Goal: Book appointment/travel/reservation

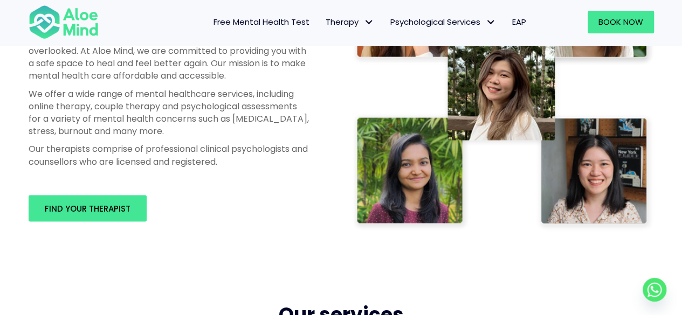
scroll to position [700, 0]
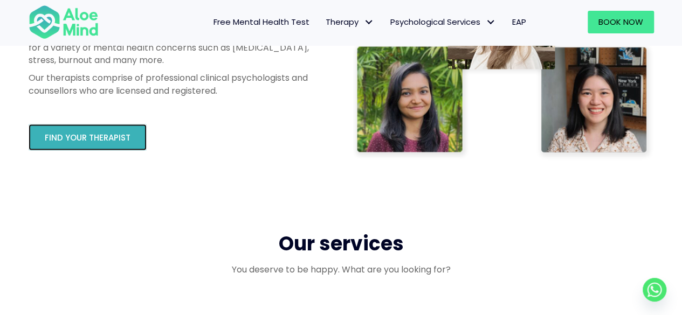
click at [71, 130] on link "Find your therapist" at bounding box center [88, 137] width 118 height 26
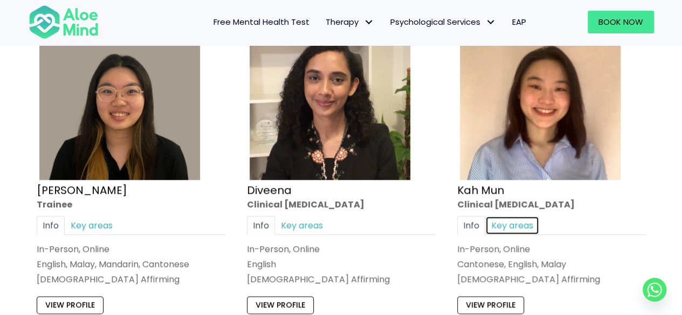
click at [502, 231] on link "Key areas" at bounding box center [512, 225] width 54 height 19
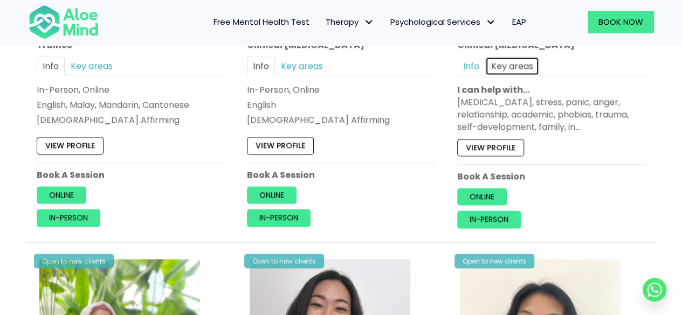
scroll to position [646, 0]
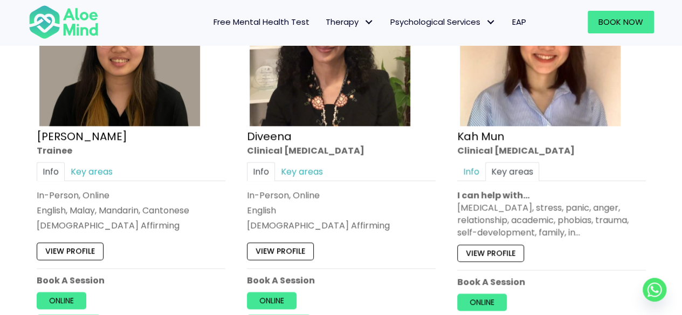
click at [468, 155] on div "Clinical [MEDICAL_DATA]" at bounding box center [551, 150] width 189 height 12
click at [464, 170] on link "Info" at bounding box center [471, 171] width 28 height 19
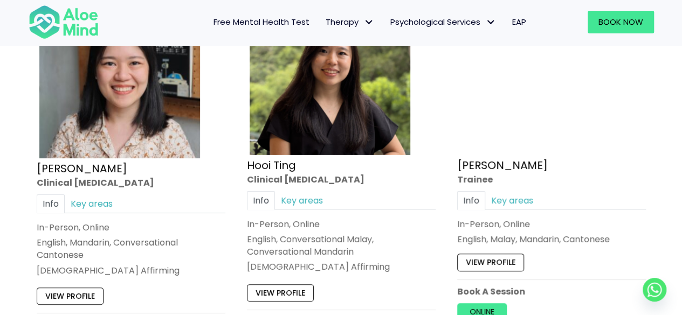
scroll to position [3825, 0]
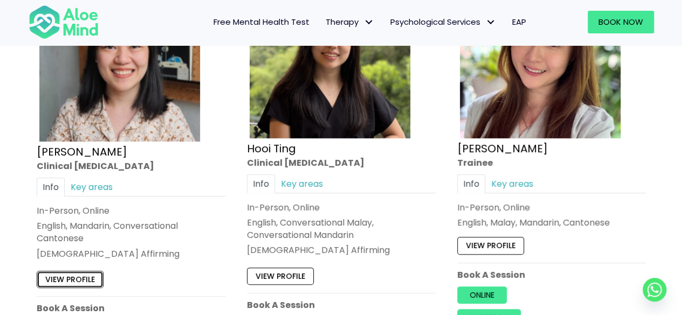
click at [67, 271] on link "View profile" at bounding box center [70, 279] width 67 height 17
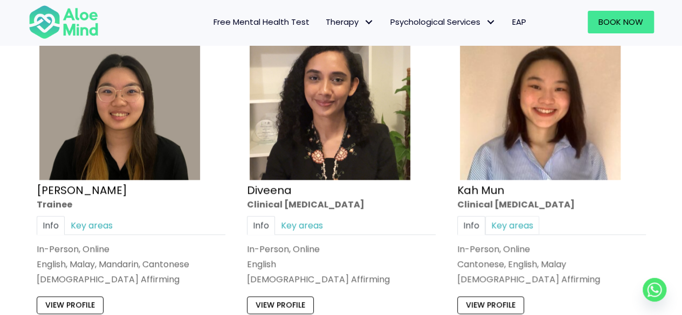
scroll to position [646, 0]
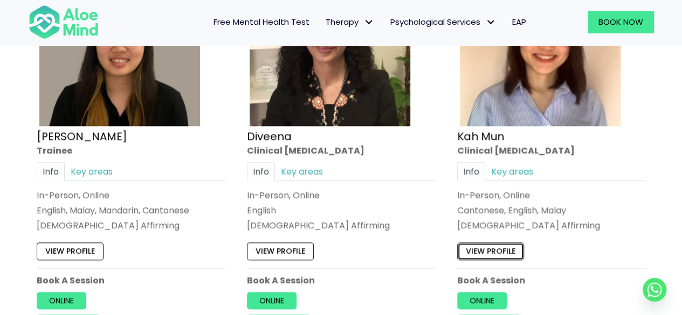
click at [492, 252] on link "View profile" at bounding box center [490, 250] width 67 height 17
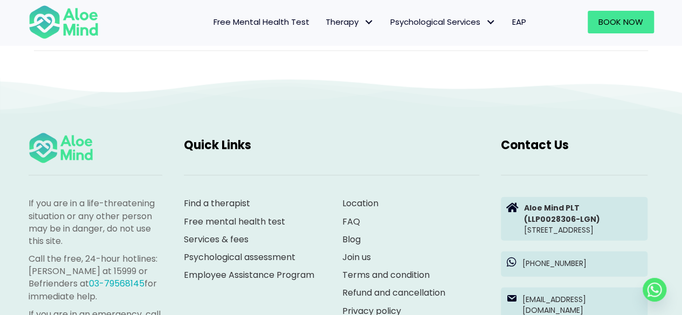
scroll to position [1239, 0]
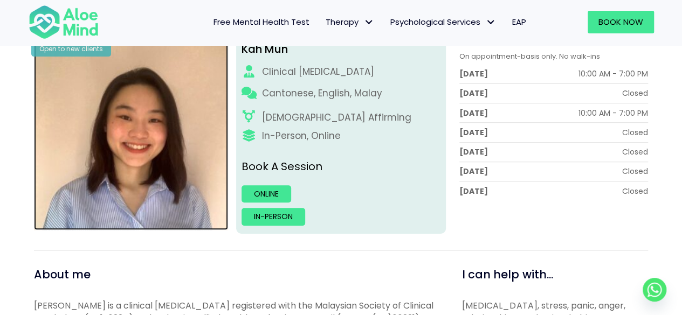
click at [190, 189] on img at bounding box center [130, 132] width 193 height 193
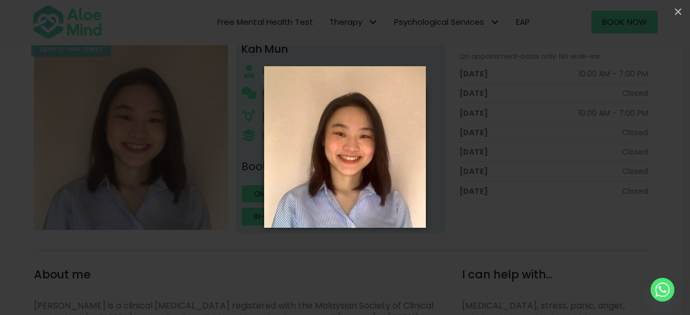
click at [287, 244] on img "Popup Image" at bounding box center [345, 157] width 162 height 183
click at [237, 248] on div "Loading..." at bounding box center [345, 157] width 690 height 315
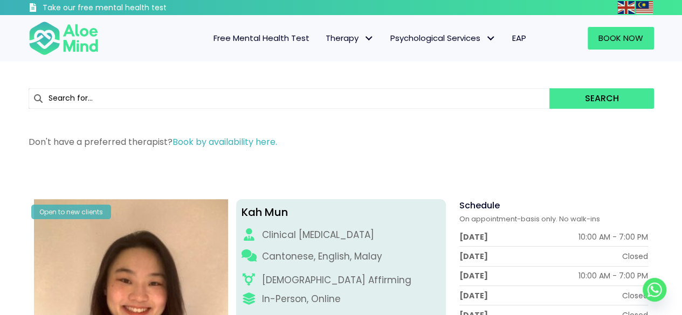
click at [387, 152] on div "Don't have a preferred therapist? Book by availability here." at bounding box center [341, 145] width 625 height 18
click at [394, 155] on div "Don't have a preferred therapist? Book by availability here." at bounding box center [341, 144] width 646 height 39
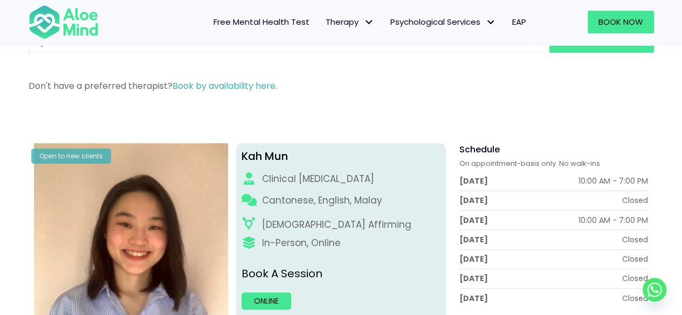
scroll to position [108, 0]
